Goal: Understand process/instructions

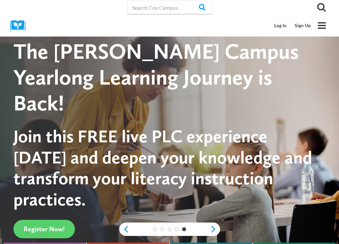
drag, startPoint x: 341, startPoint y: 27, endPoint x: 389, endPoint y: 120, distance: 105.0
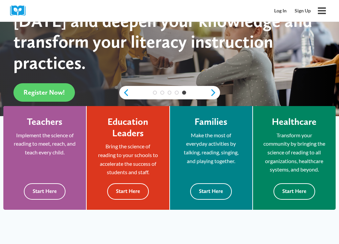
scroll to position [139, 0]
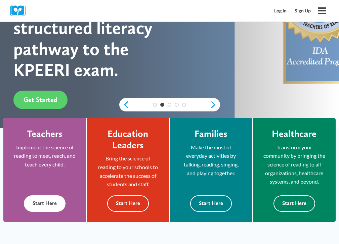
click at [41, 201] on button "Start Here" at bounding box center [45, 204] width 42 height 16
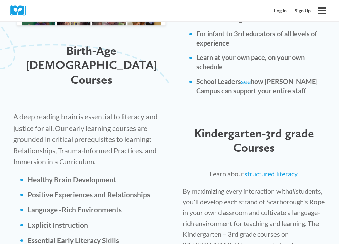
scroll to position [346, 0]
